Goal: Information Seeking & Learning: Find contact information

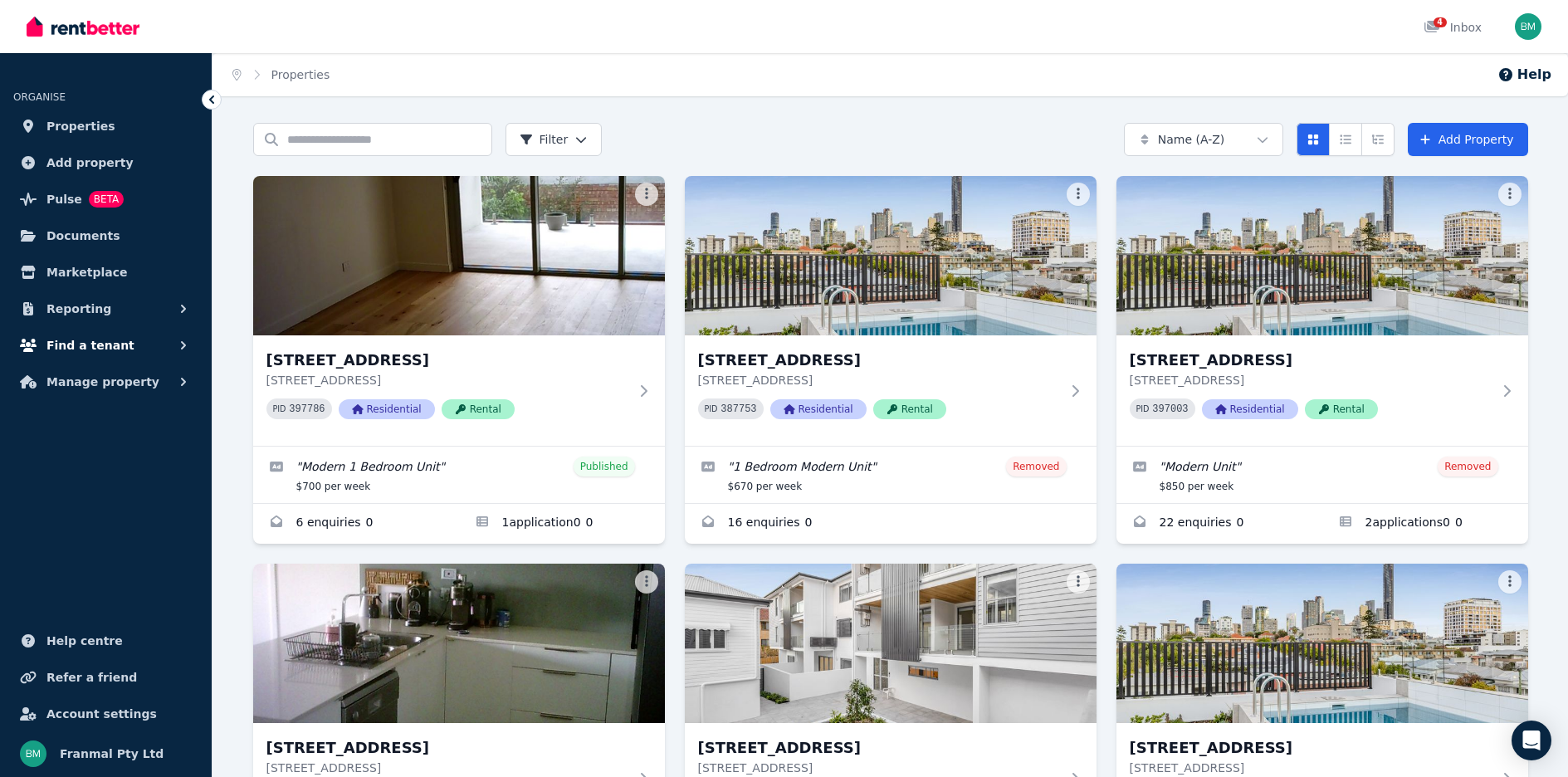
click at [62, 339] on span "Find a tenant" at bounding box center [90, 345] width 88 height 20
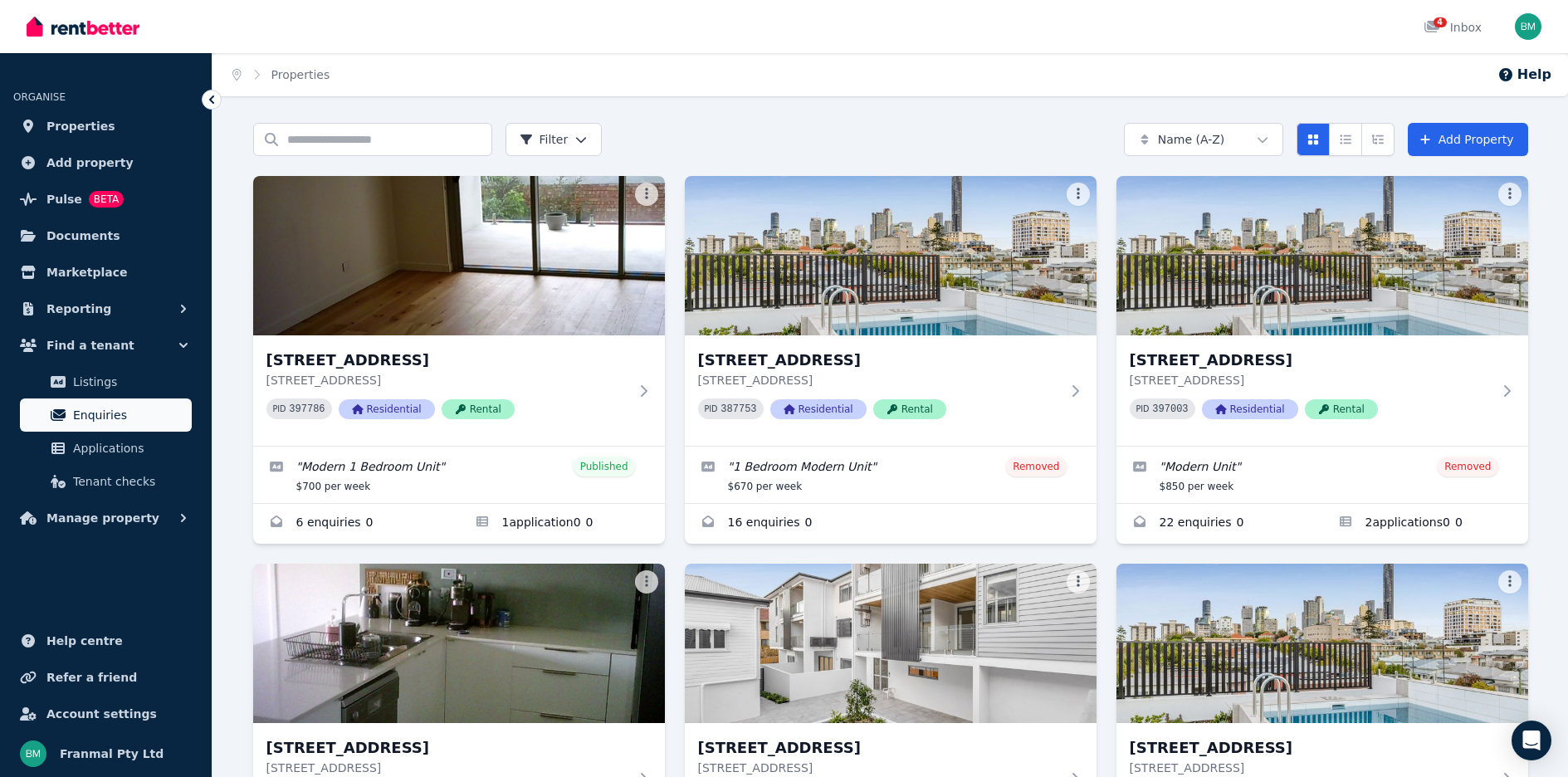
click at [97, 421] on span "Enquiries" at bounding box center [129, 415] width 112 height 20
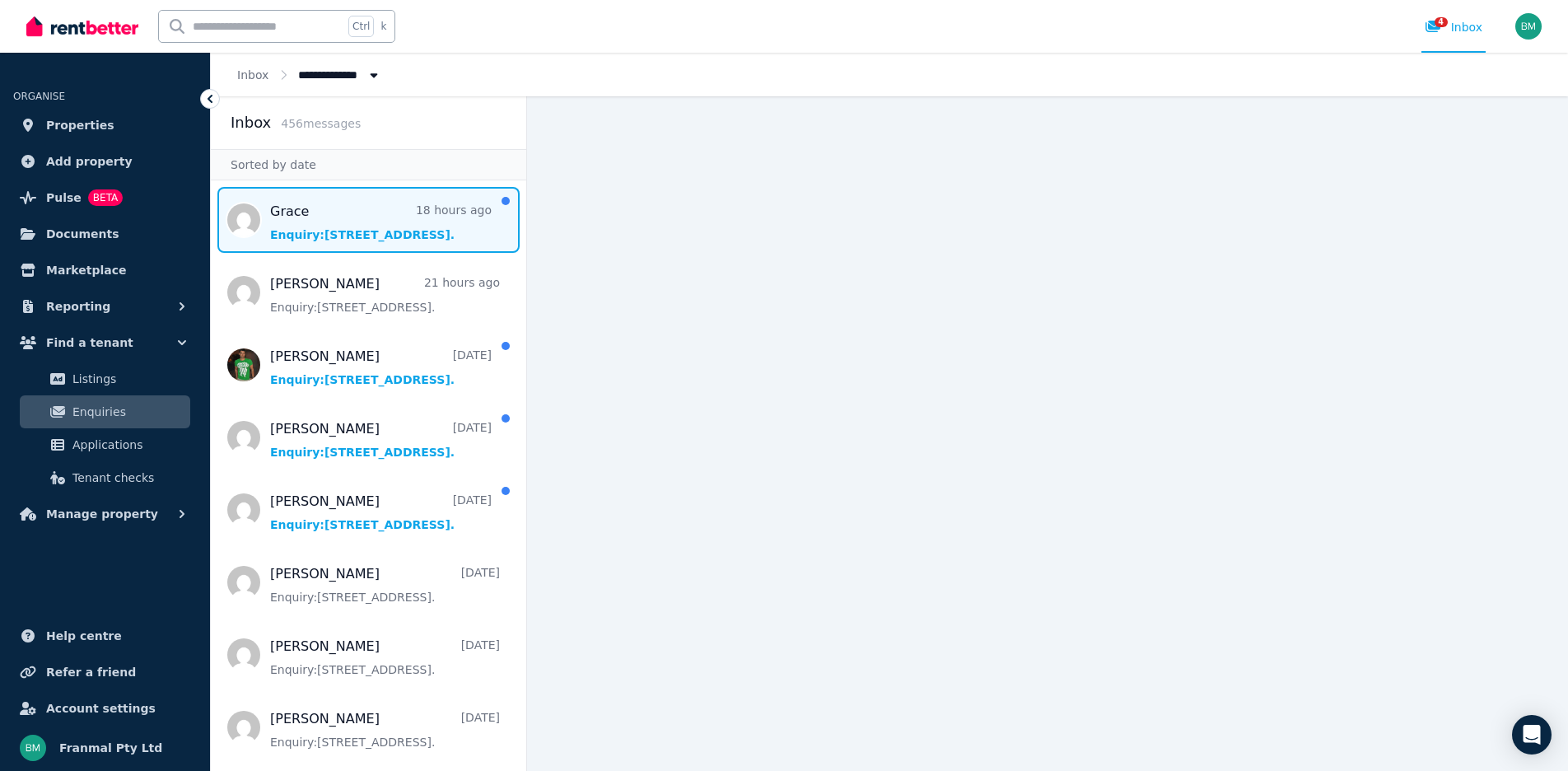
click at [377, 240] on span "Message list" at bounding box center [368, 220] width 315 height 66
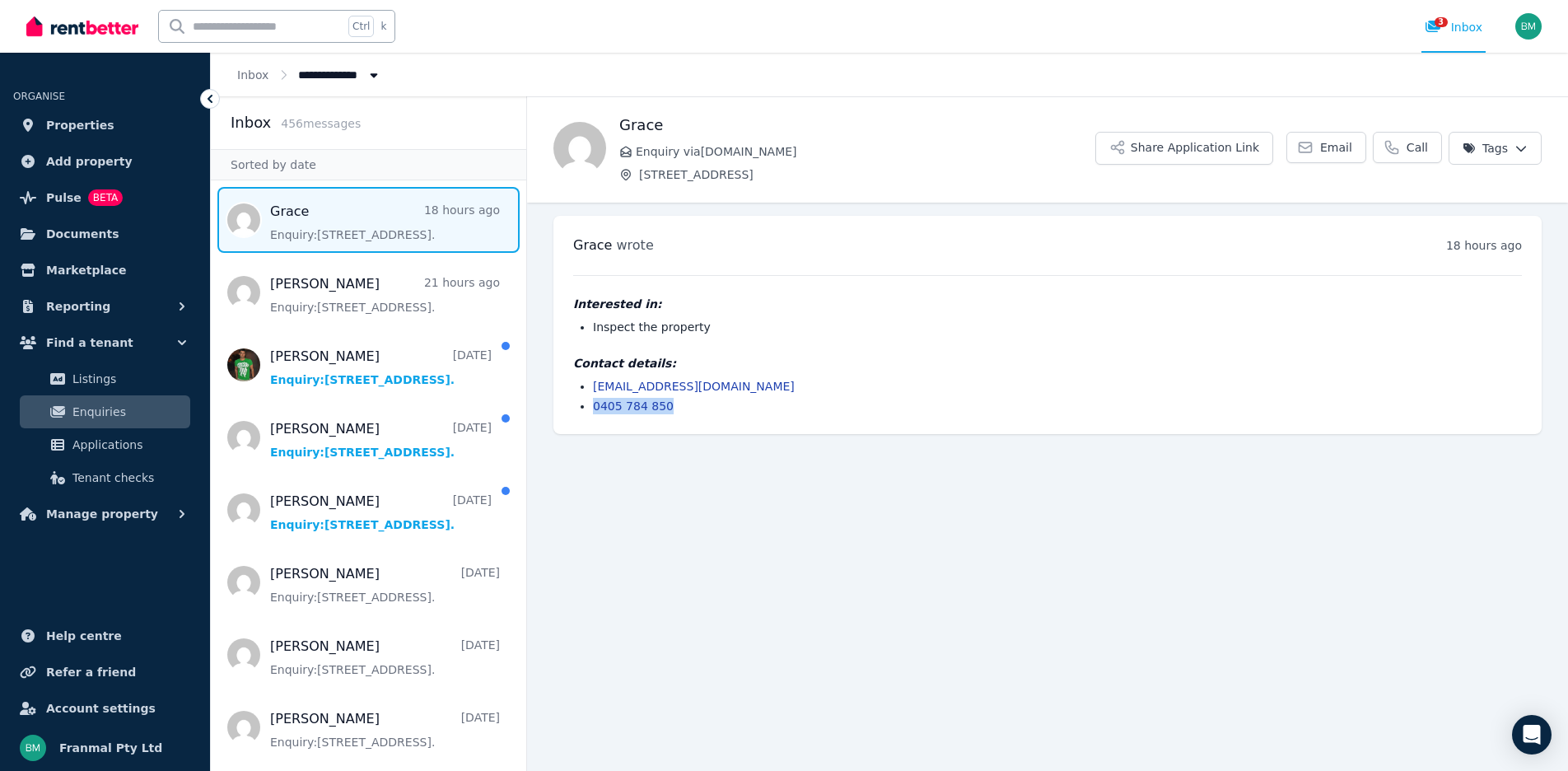
drag, startPoint x: 667, startPoint y: 403, endPoint x: 589, endPoint y: 398, distance: 78.2
click at [589, 398] on ul "[EMAIL_ADDRESS][DOMAIN_NAME] 0405 784 850" at bounding box center [1047, 397] width 949 height 37
copy link "0405 784 850"
drag, startPoint x: 739, startPoint y: 378, endPoint x: 587, endPoint y: 389, distance: 152.4
click at [587, 389] on ul "[EMAIL_ADDRESS][DOMAIN_NAME] 0405 784 850" at bounding box center [1047, 397] width 949 height 37
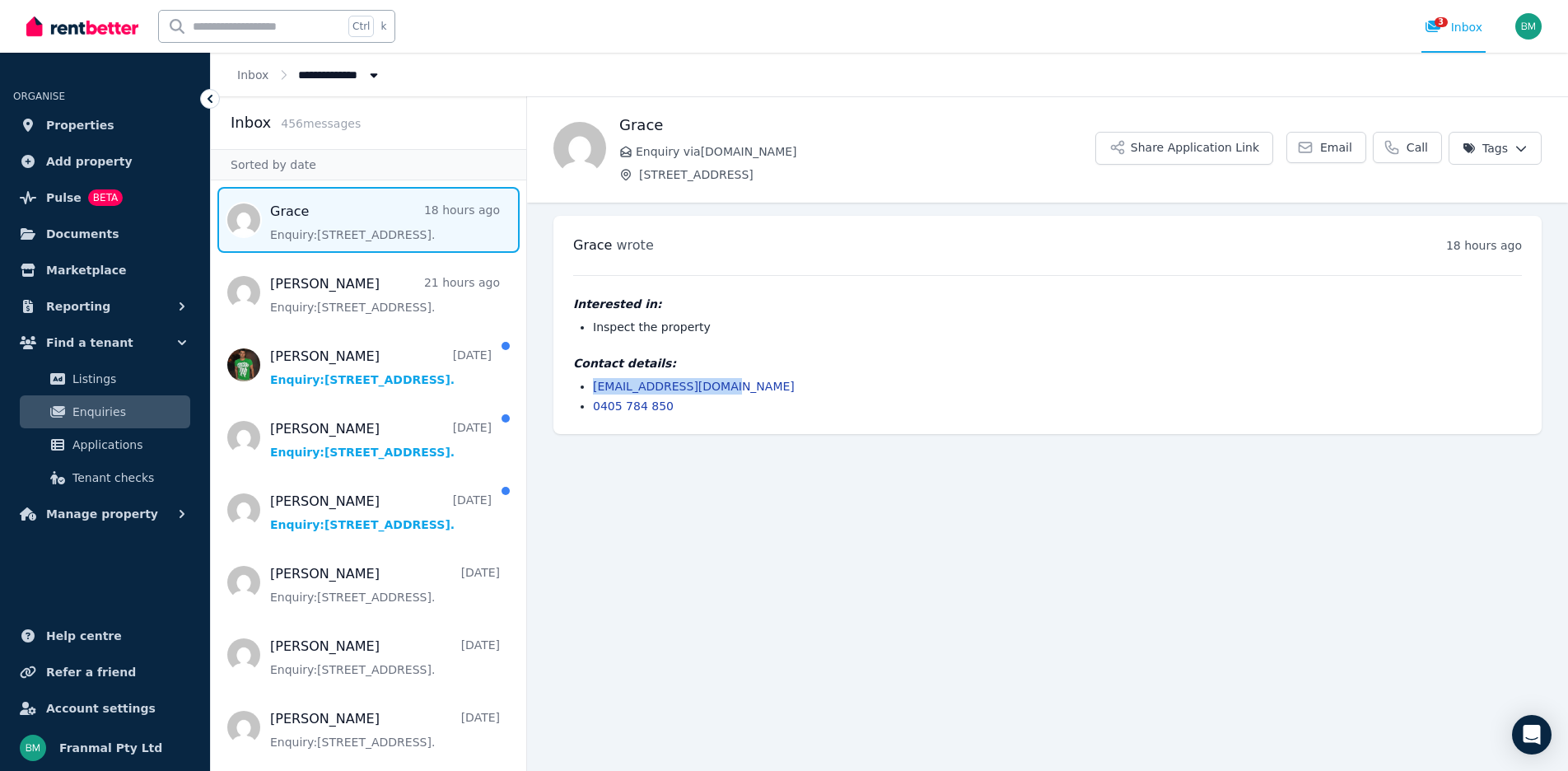
copy link "[EMAIL_ADDRESS][DOMAIN_NAME]"
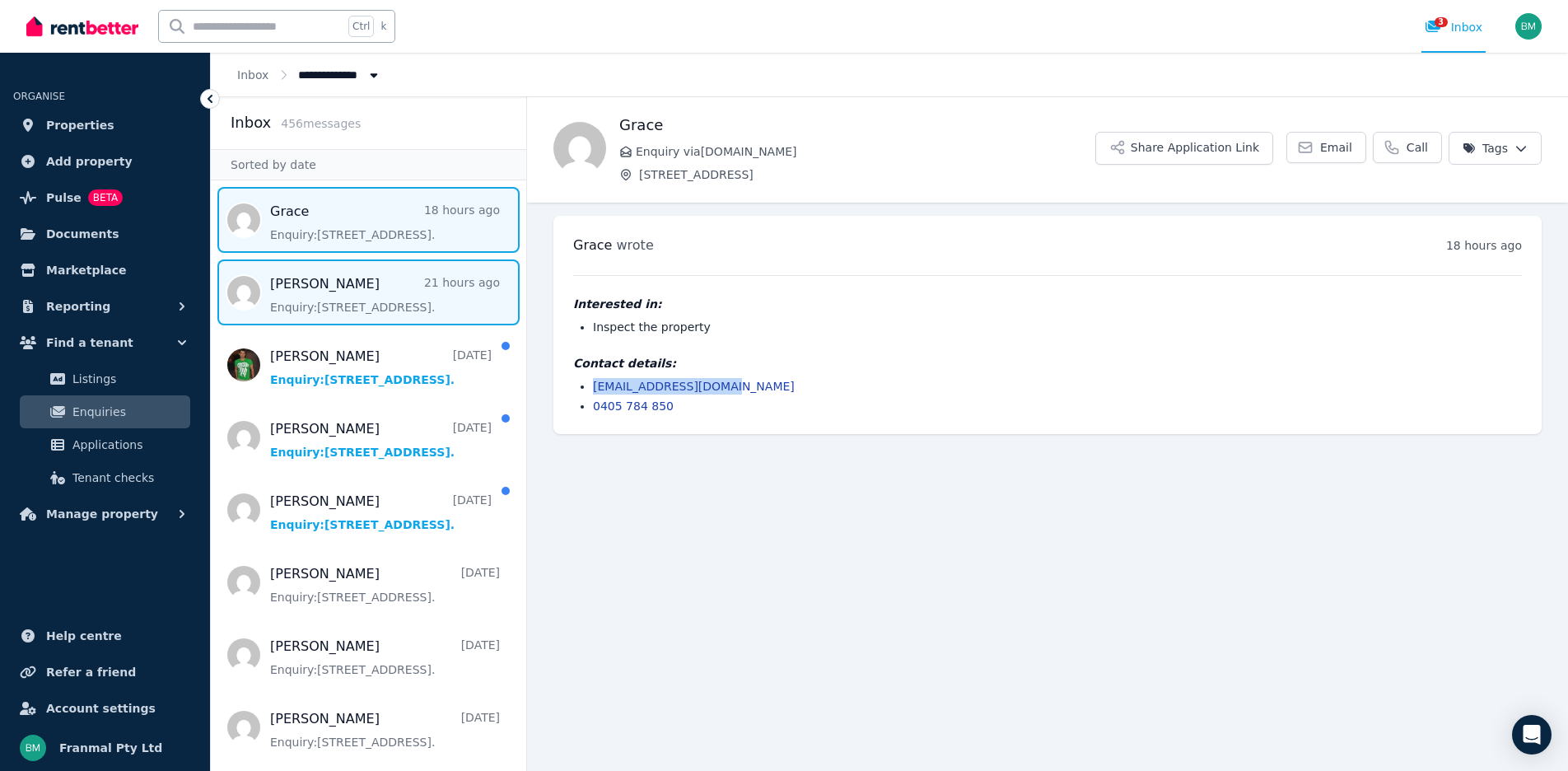
click at [359, 302] on span "Message list" at bounding box center [368, 292] width 315 height 66
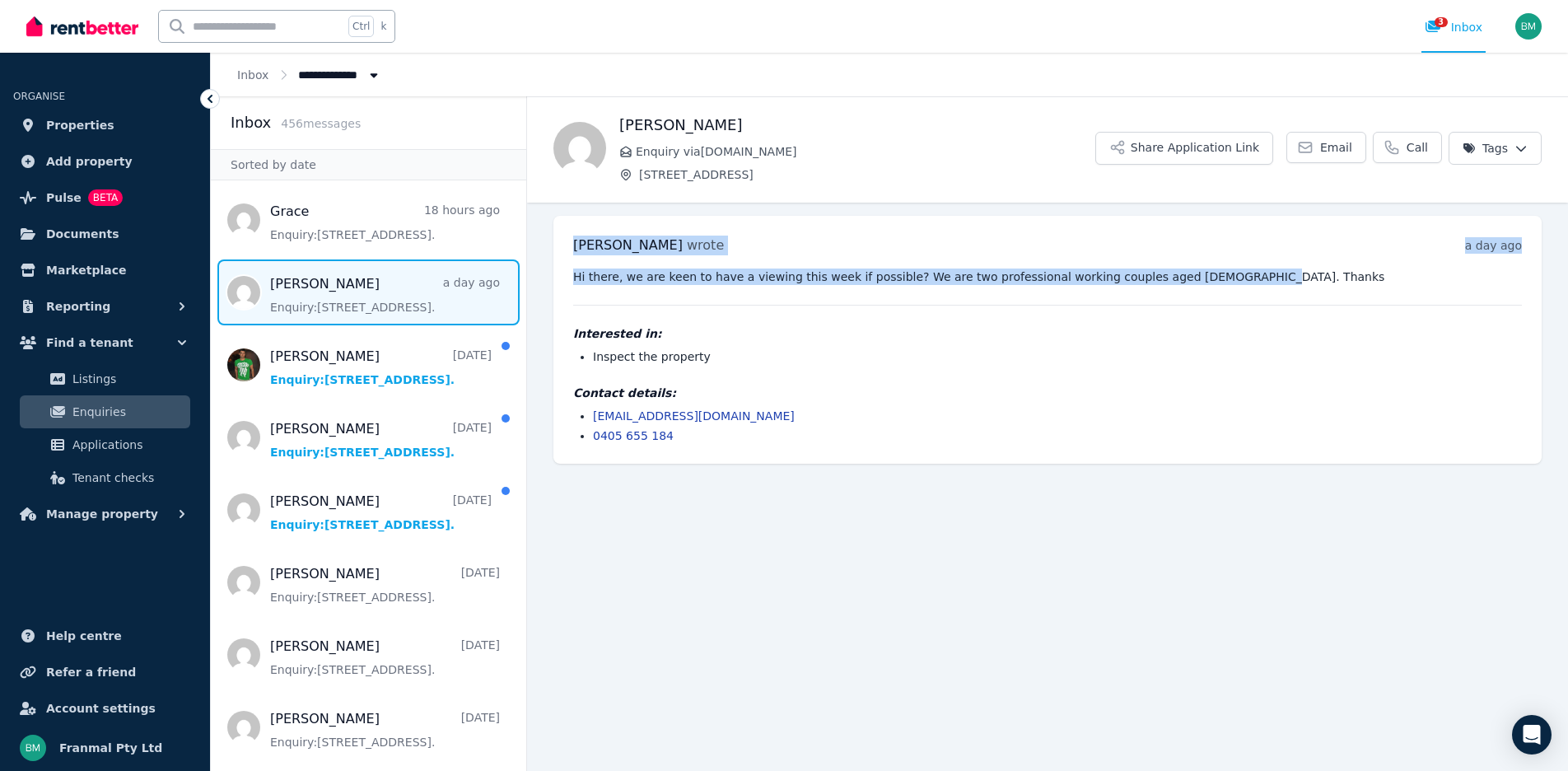
drag, startPoint x: 574, startPoint y: 246, endPoint x: 1217, endPoint y: 273, distance: 643.6
click at [1217, 273] on div "[PERSON_NAME] wrote a day ago 3:50 pm on [DATE] Hi there, we are keen to have a…" at bounding box center [1047, 339] width 988 height 248
copy div "[PERSON_NAME] wrote a day ago 3:50 pm on [DATE] Hi there, we are keen to have a…"
click at [593, 410] on link "[EMAIL_ADDRESS][DOMAIN_NAME]" at bounding box center [694, 416] width 202 height 13
click at [600, 418] on link "[EMAIL_ADDRESS][DOMAIN_NAME]" at bounding box center [694, 416] width 202 height 13
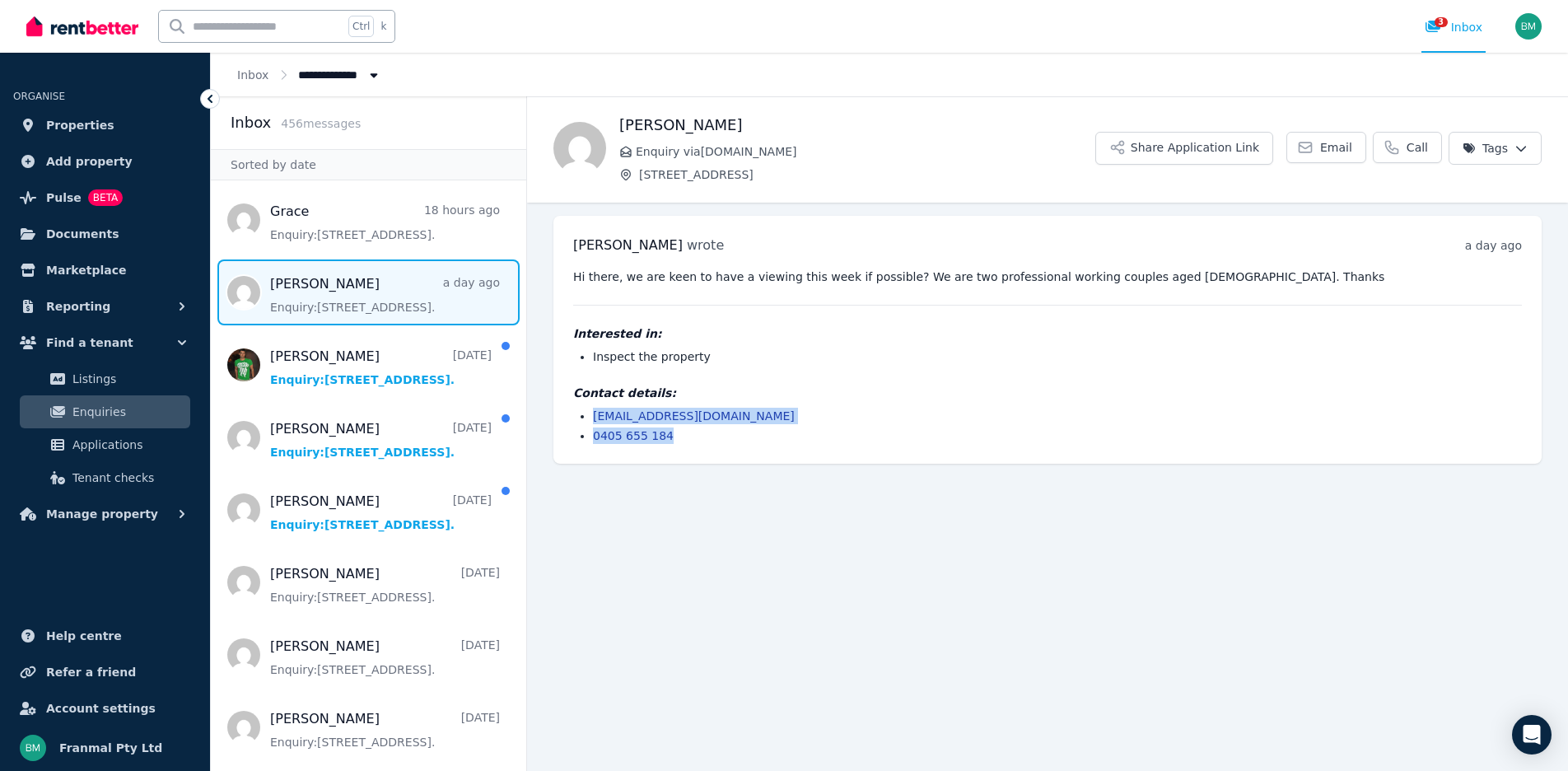
copy ul "[PERSON_NAME][EMAIL_ADDRESS][DOMAIN_NAME] 0405 655 184"
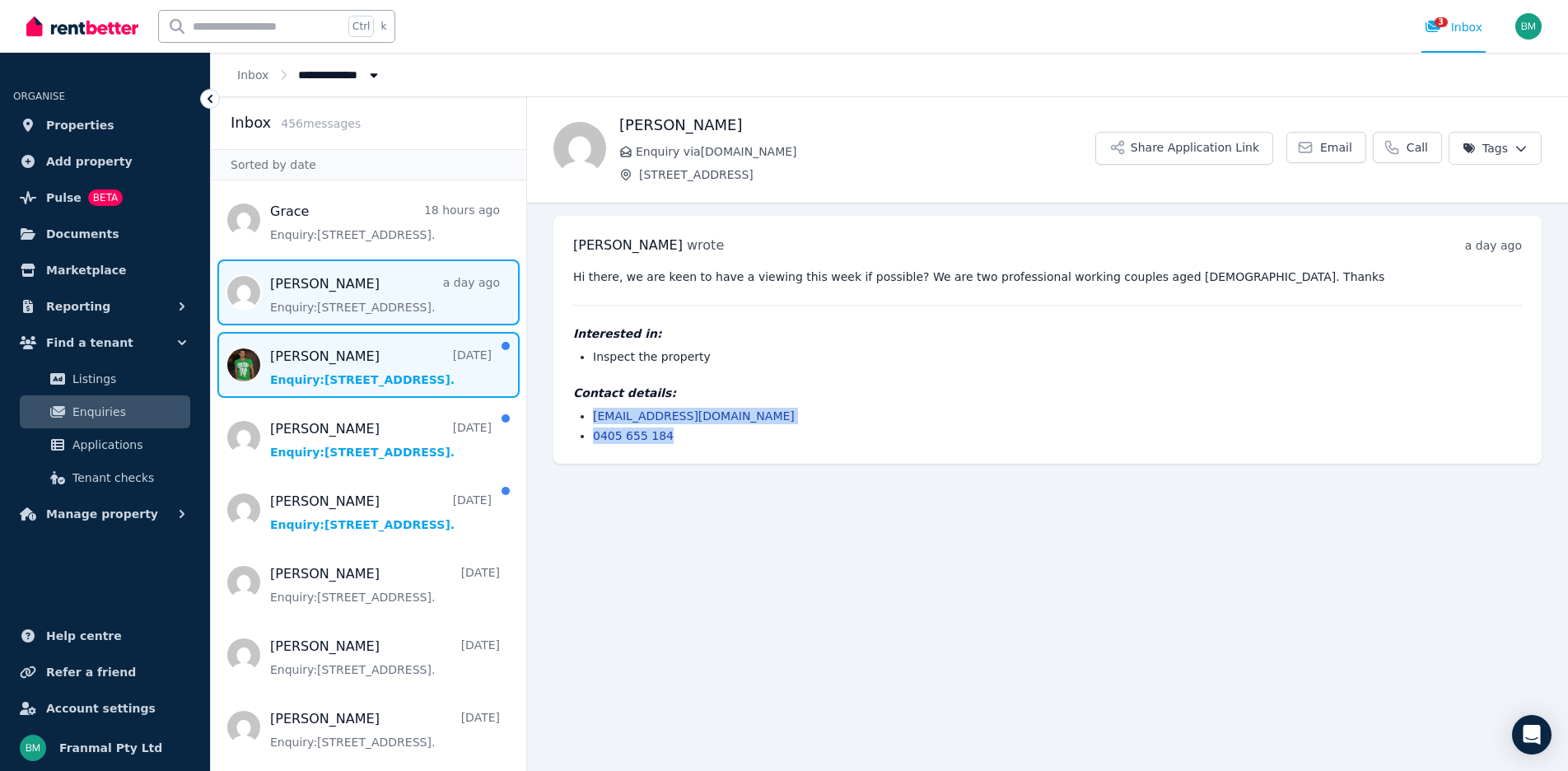
click at [361, 362] on span "Message list" at bounding box center [368, 364] width 315 height 66
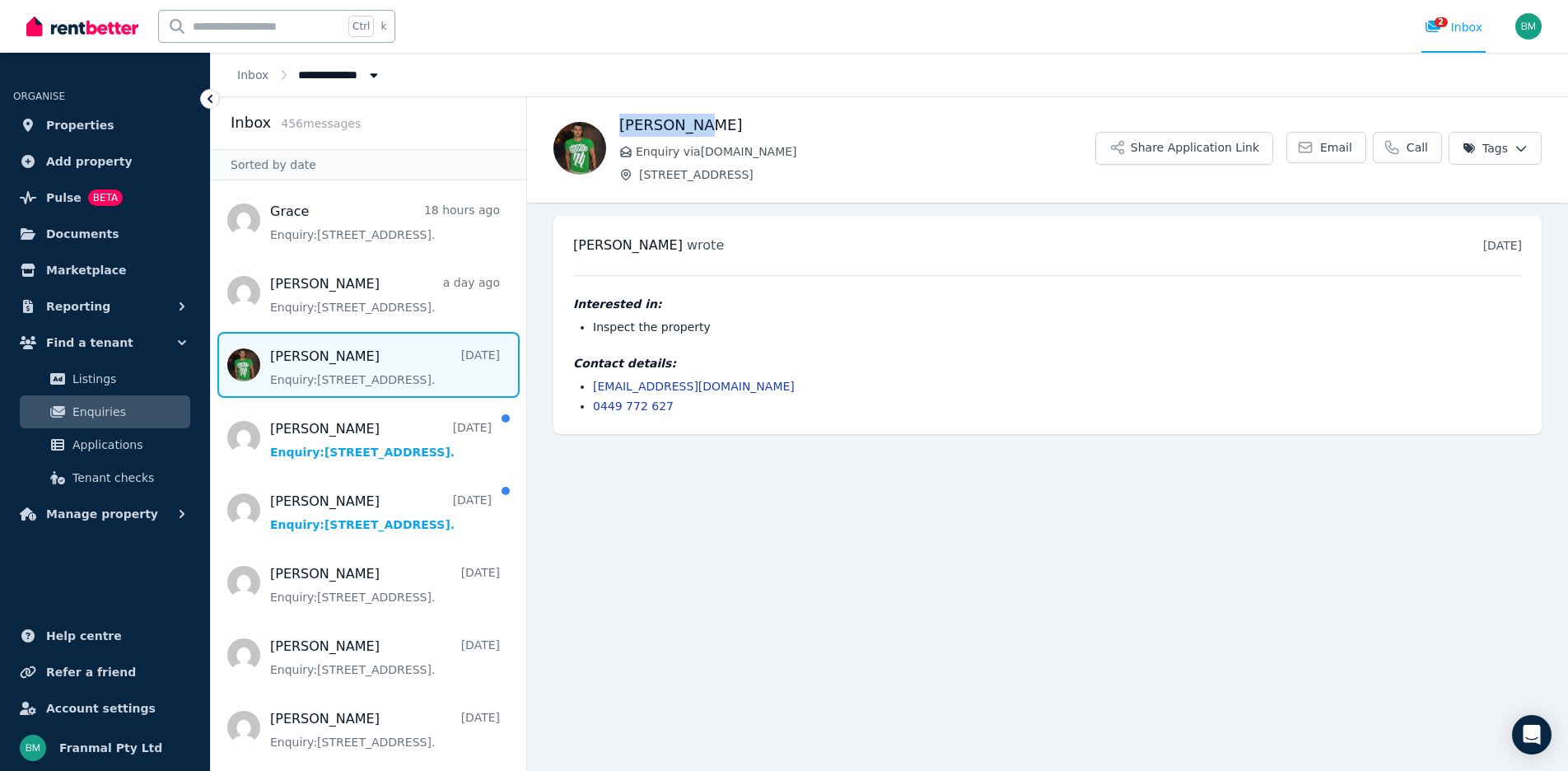
drag, startPoint x: 620, startPoint y: 120, endPoint x: 746, endPoint y: 132, distance: 126.6
click at [746, 132] on h1 "[PERSON_NAME]" at bounding box center [858, 126] width 476 height 23
copy h1 "[PERSON_NAME]"
click at [658, 406] on link "0449 772 627" at bounding box center [633, 406] width 81 height 13
drag, startPoint x: 707, startPoint y: 404, endPoint x: 596, endPoint y: 400, distance: 111.1
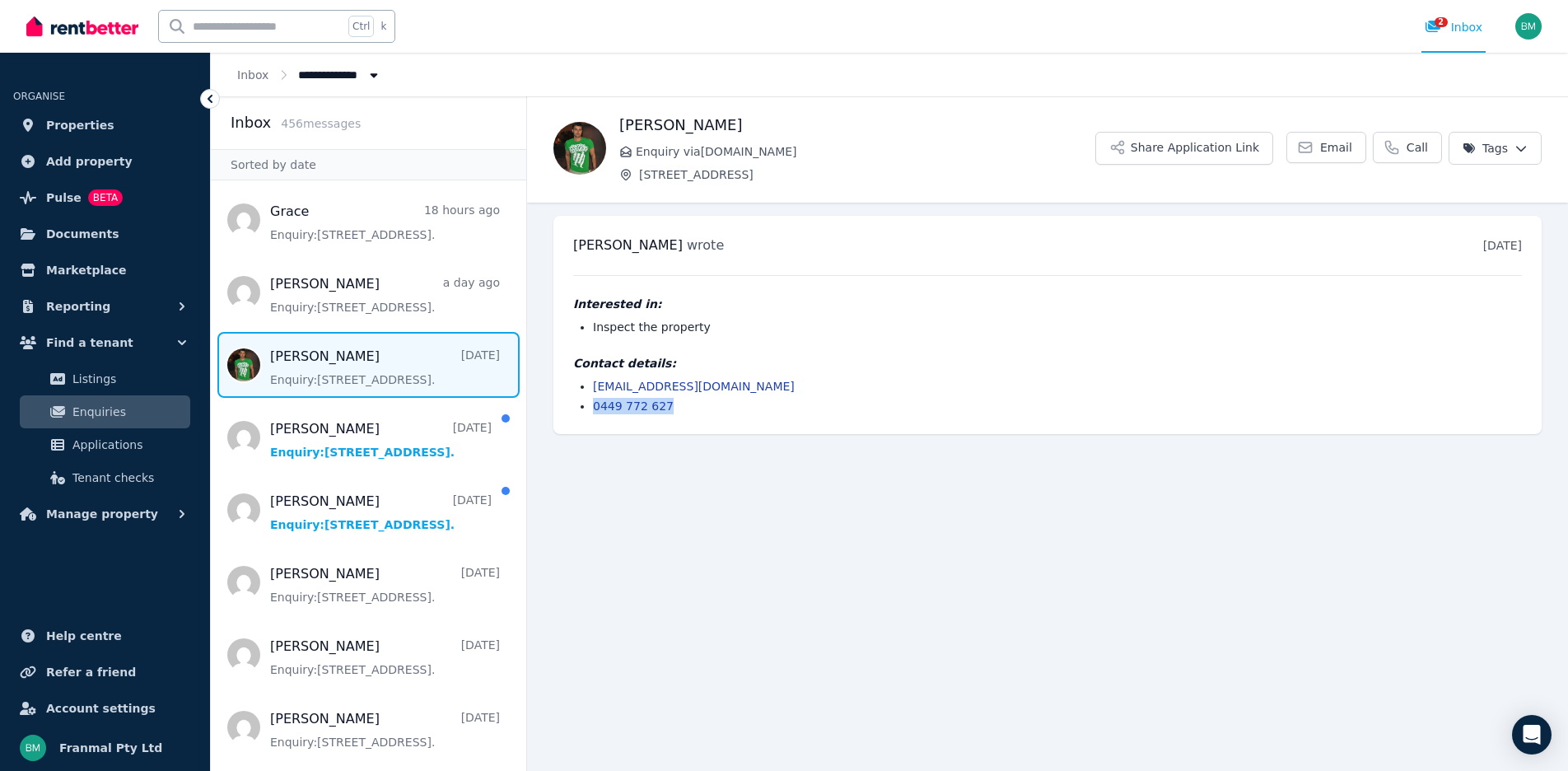
click at [593, 400] on li "0449 772 627" at bounding box center [1057, 406] width 929 height 17
copy link "0449 772 627"
click at [764, 392] on li "[EMAIL_ADDRESS][DOMAIN_NAME]" at bounding box center [1057, 387] width 929 height 17
drag, startPoint x: 742, startPoint y: 387, endPoint x: 594, endPoint y: 393, distance: 148.1
click at [592, 392] on ul "[EMAIL_ADDRESS][DOMAIN_NAME] 0449 772 627" at bounding box center [1047, 397] width 949 height 37
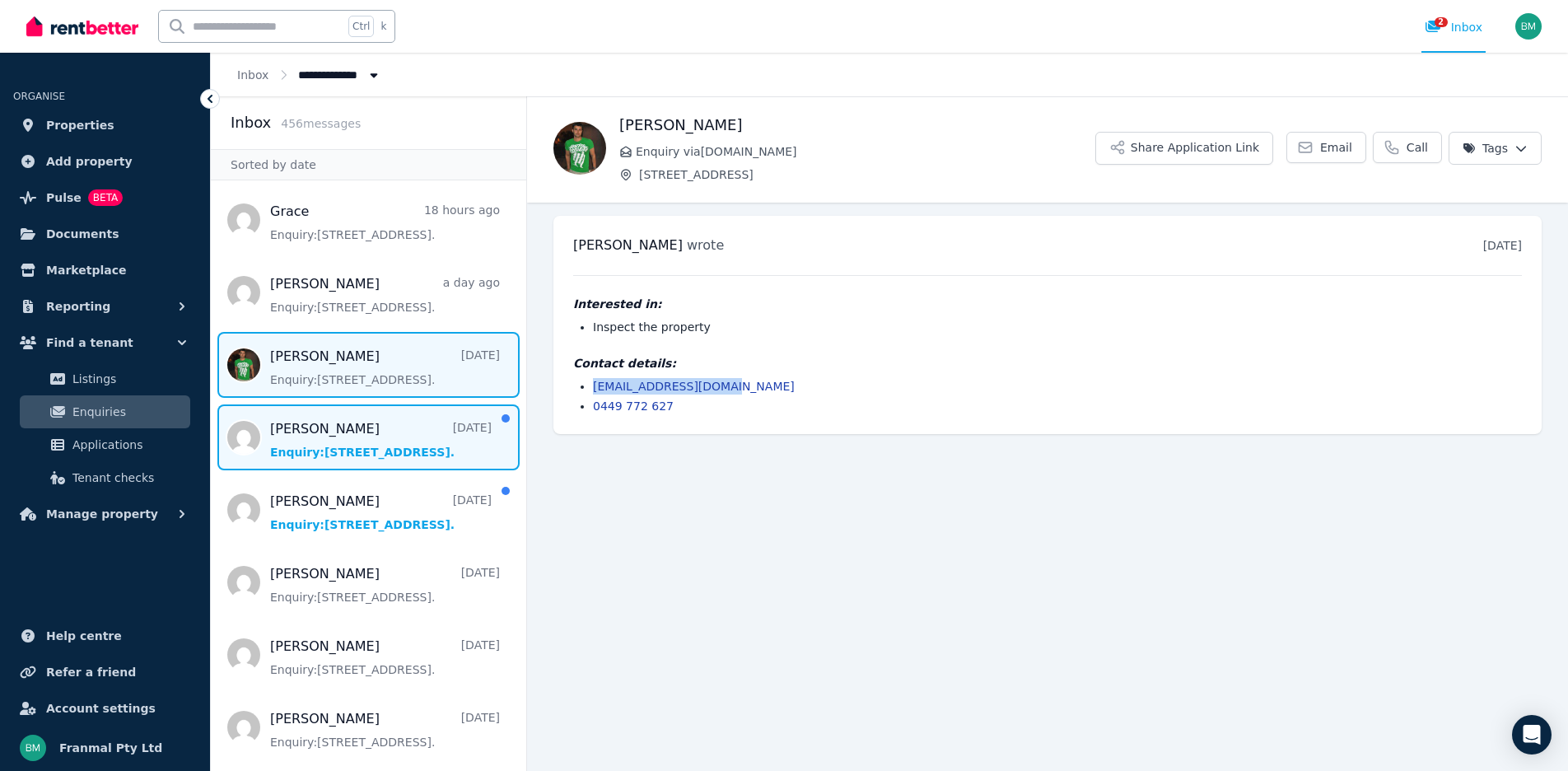
click at [383, 429] on span "Message list" at bounding box center [368, 437] width 315 height 66
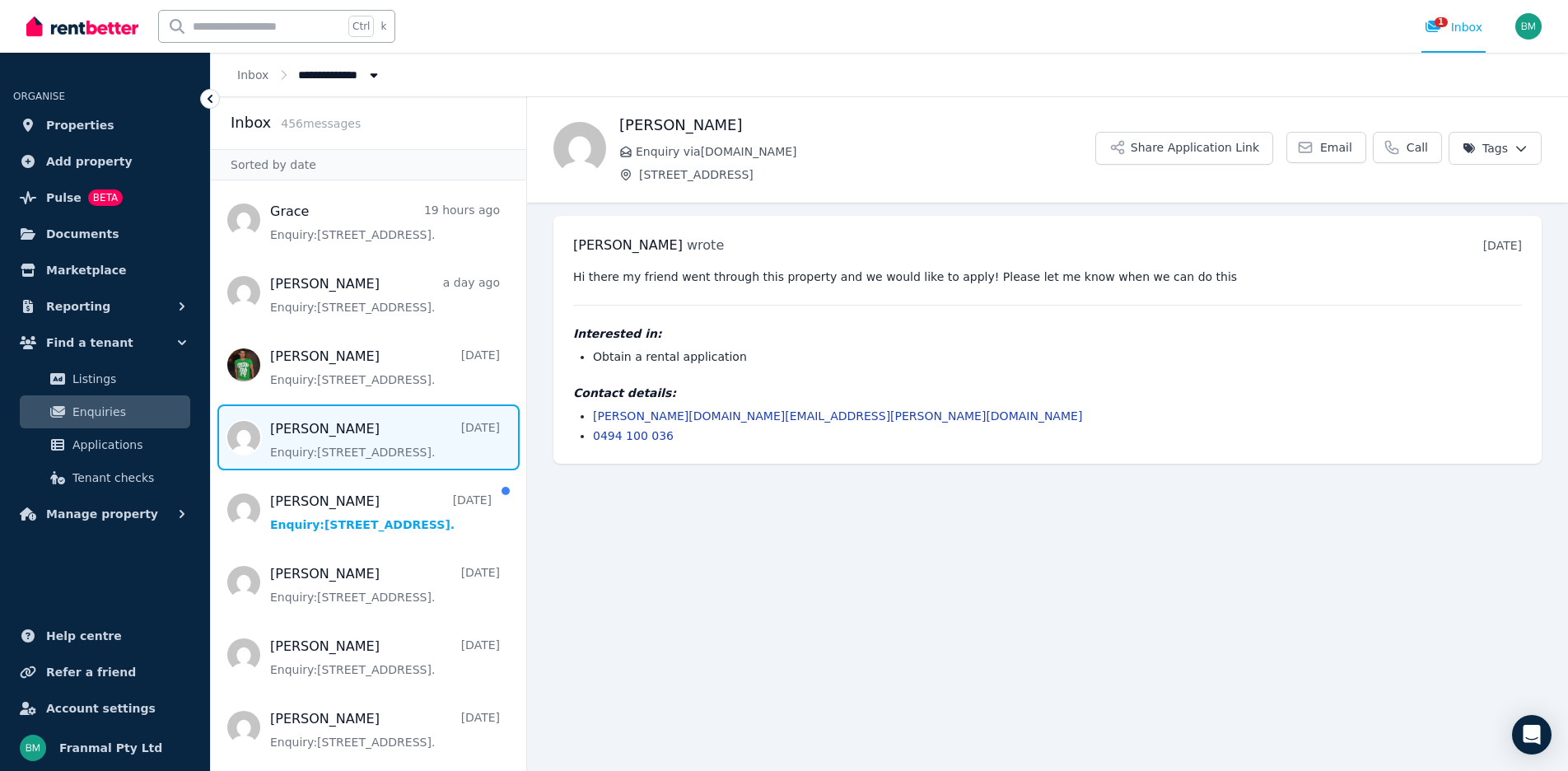
click at [673, 447] on div "[PERSON_NAME] wrote [DATE] 10:01 am [DATE][DATE] Hi there my friend went throug…" at bounding box center [1047, 339] width 988 height 248
drag, startPoint x: 667, startPoint y: 428, endPoint x: 596, endPoint y: 439, distance: 71.8
click at [591, 436] on ul "[PERSON_NAME][DOMAIN_NAME][EMAIL_ADDRESS][PERSON_NAME][DOMAIN_NAME] 0494 100 036" at bounding box center [1047, 426] width 949 height 37
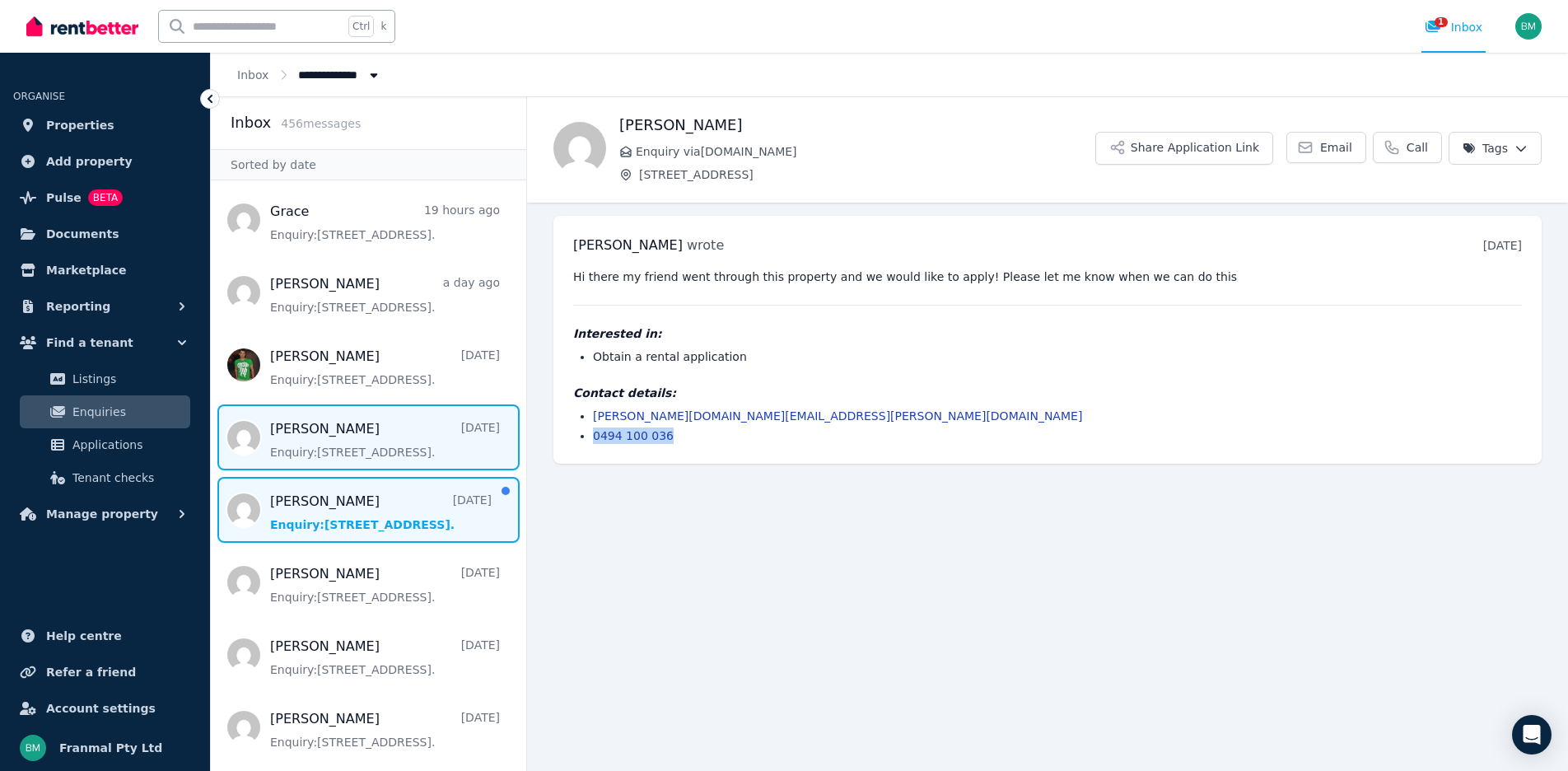
click at [376, 517] on span "Message list" at bounding box center [368, 509] width 315 height 66
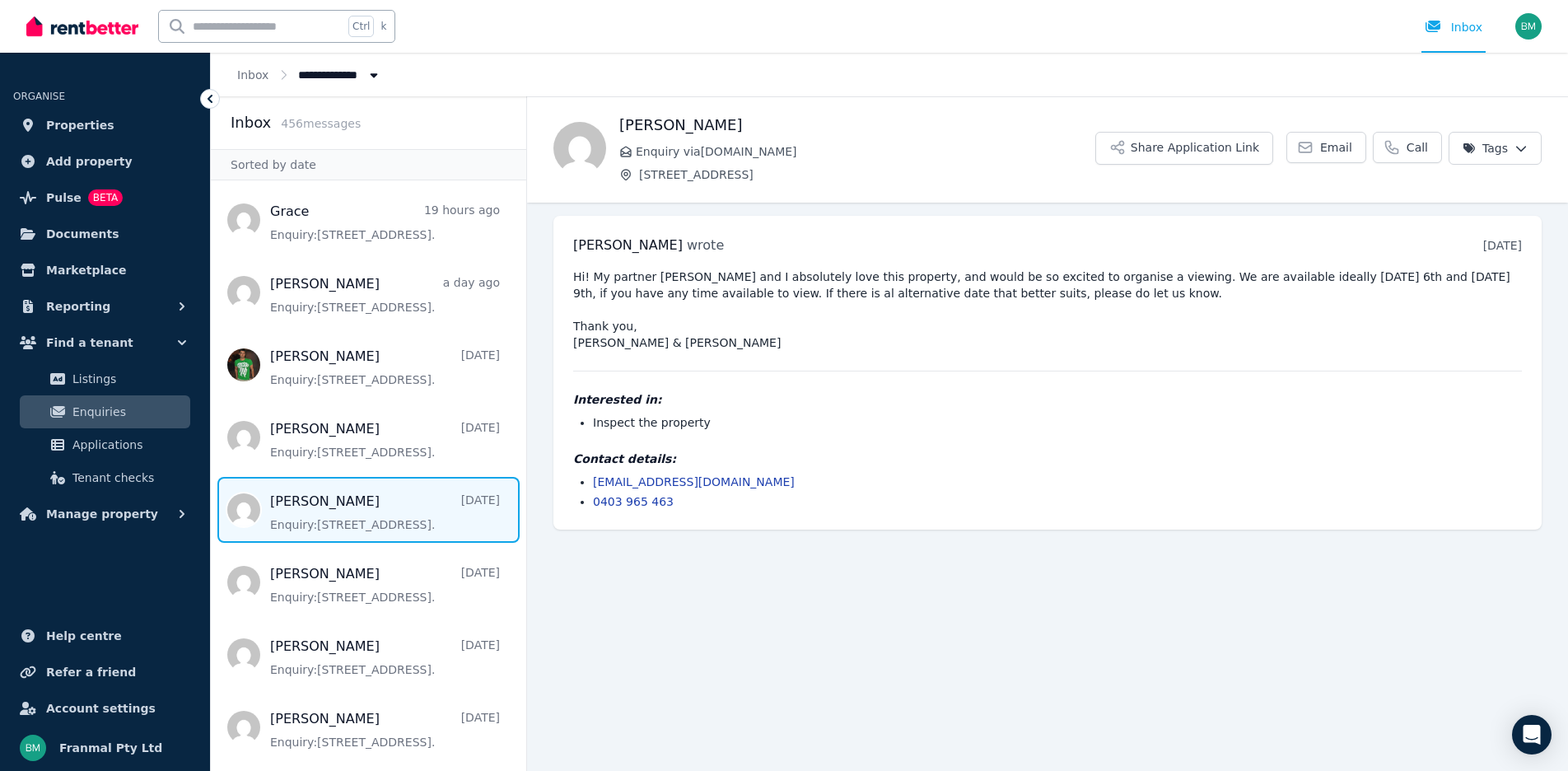
click at [581, 276] on pre "Hi! My partner [PERSON_NAME] and I absolutely love this property, and would be …" at bounding box center [1047, 309] width 949 height 82
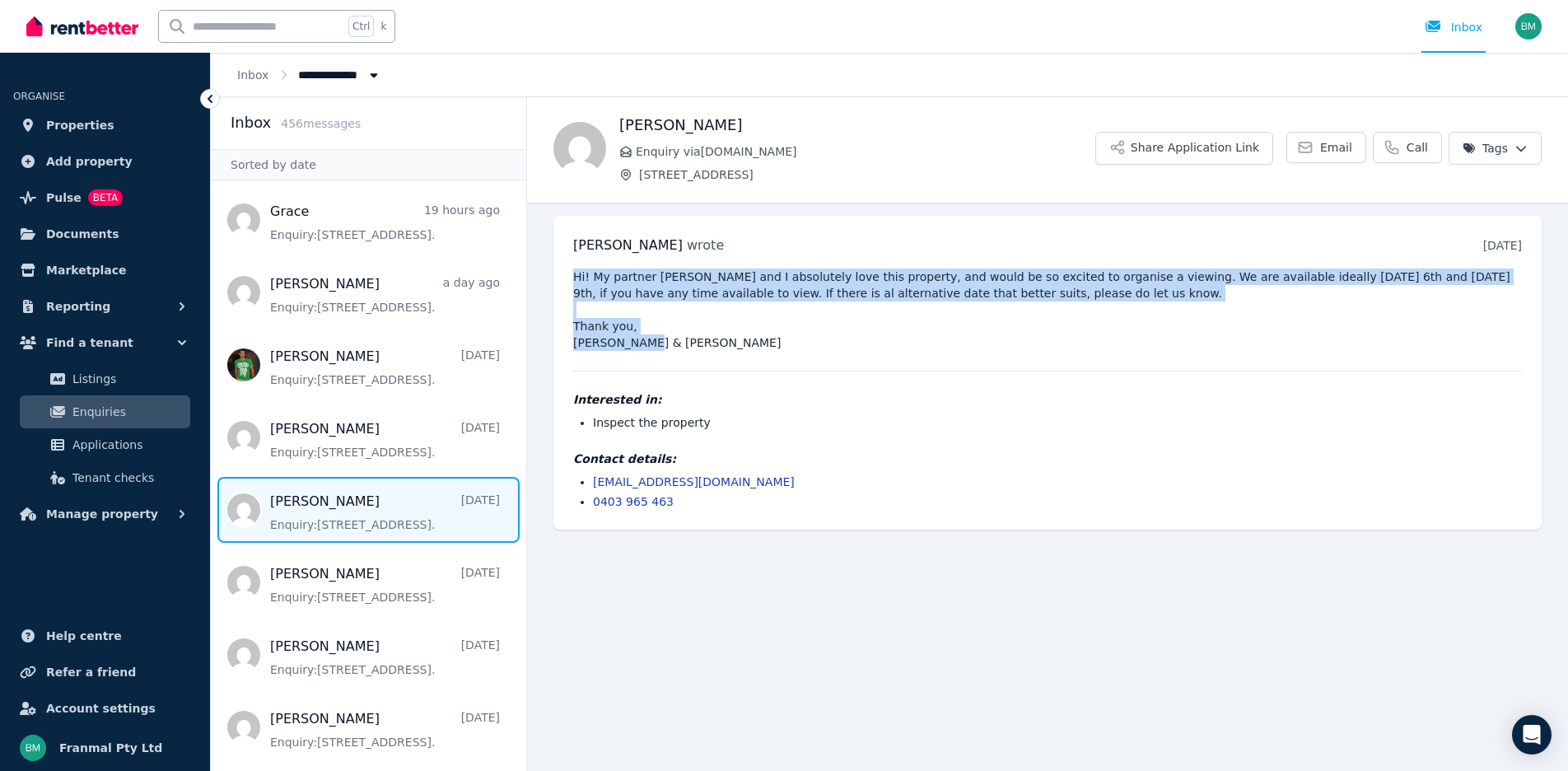
drag, startPoint x: 566, startPoint y: 275, endPoint x: 720, endPoint y: 339, distance: 166.8
click at [720, 339] on div "[PERSON_NAME] wrote [DATE] 12:34 pm [DATE][DATE] Hi! My partner [PERSON_NAME] a…" at bounding box center [1047, 372] width 988 height 314
copy pre "Hi! My partner [PERSON_NAME] and I absolutely love this property, and would be …"
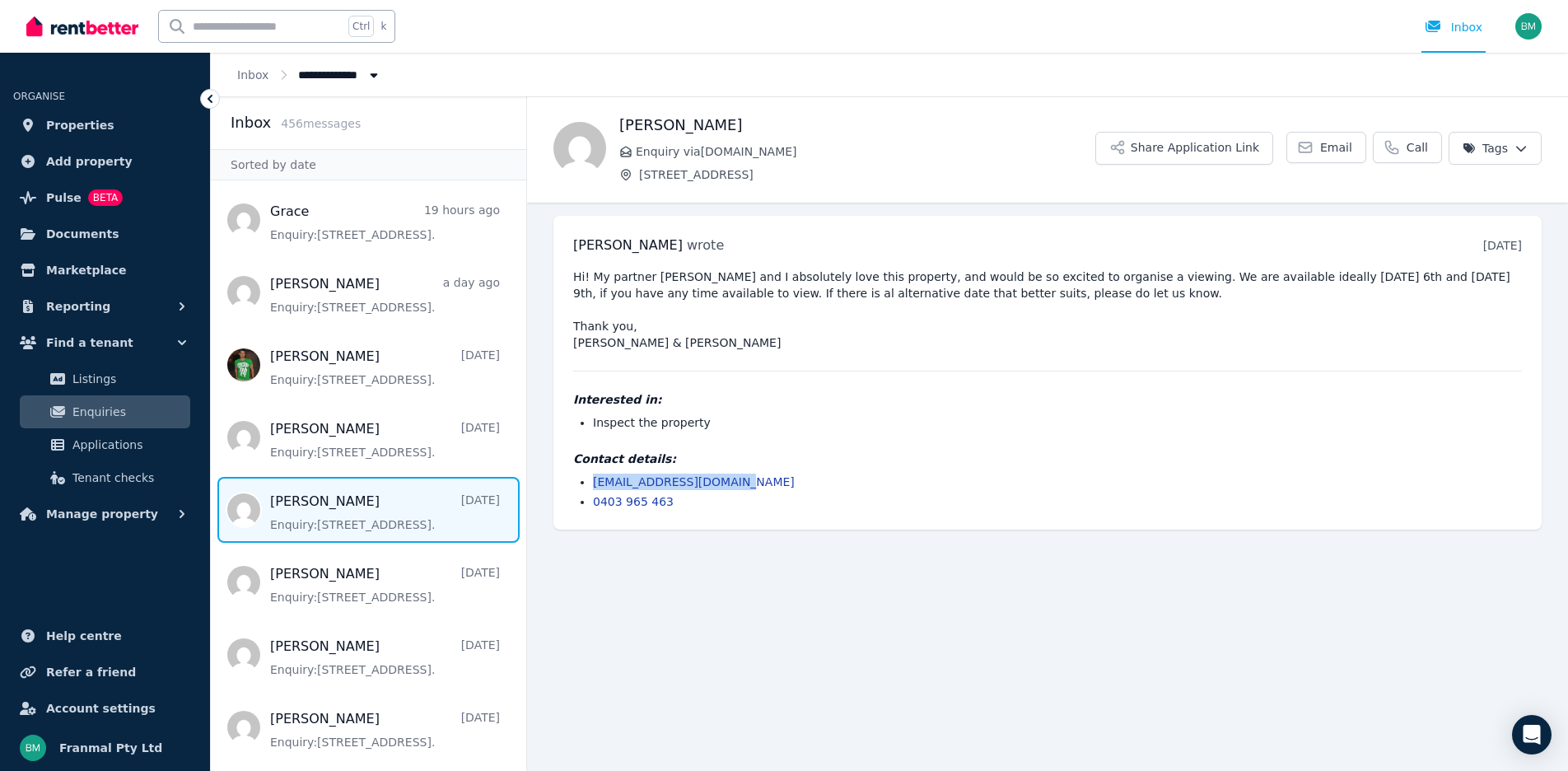
drag, startPoint x: 735, startPoint y: 482, endPoint x: 583, endPoint y: 488, distance: 152.1
click at [593, 488] on li "[EMAIL_ADDRESS][DOMAIN_NAME]" at bounding box center [1057, 482] width 929 height 17
